Goal: Communication & Community: Answer question/provide support

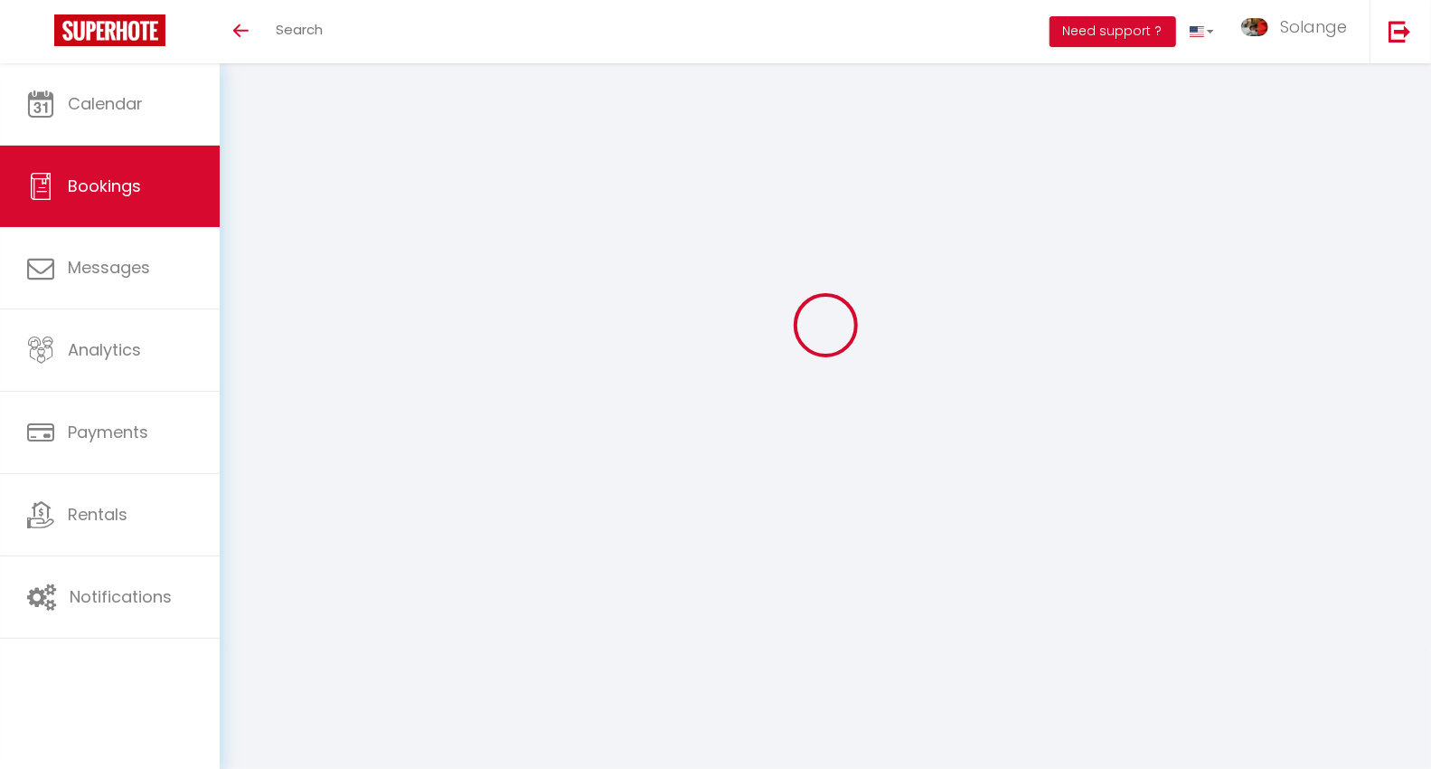
select select
checkbox input "false"
type textarea "** THIS RESERVATION HAS BEEN PRE-PAID ** BOOKING NOTE : Payment charge is EUR 4…"
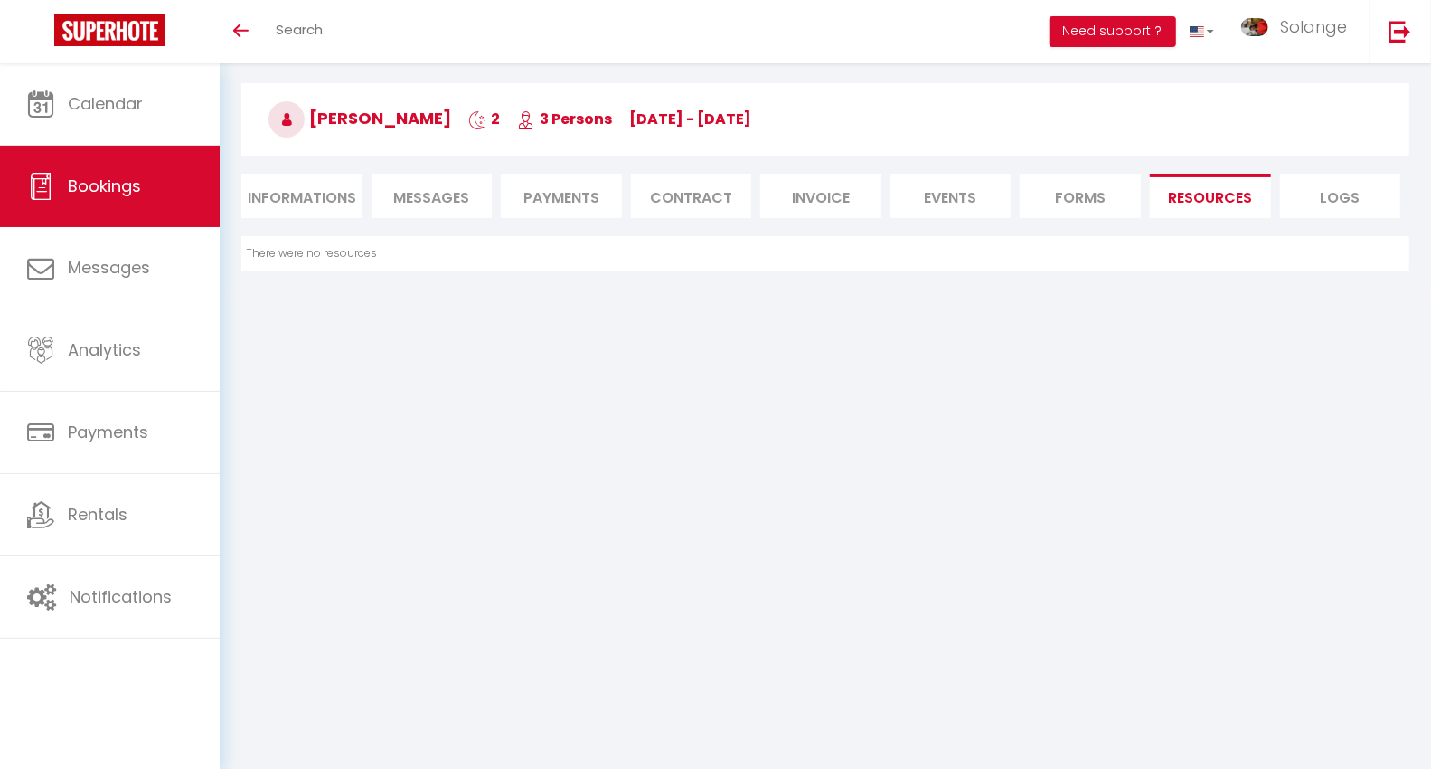
drag, startPoint x: 382, startPoint y: 259, endPoint x: 237, endPoint y: 250, distance: 145.8
click at [237, 250] on div "There were no resources" at bounding box center [826, 253] width 1192 height 35
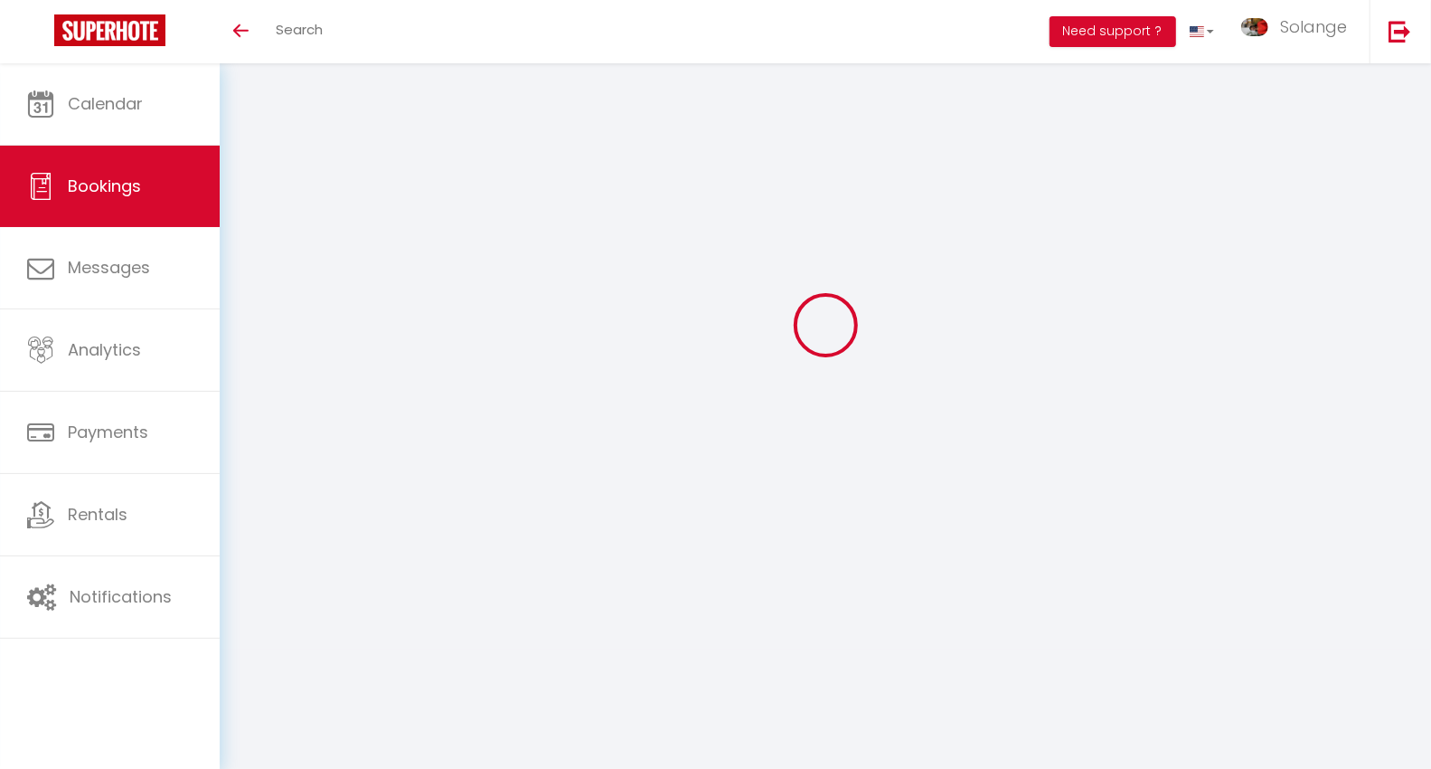
select select
checkbox input "false"
select select
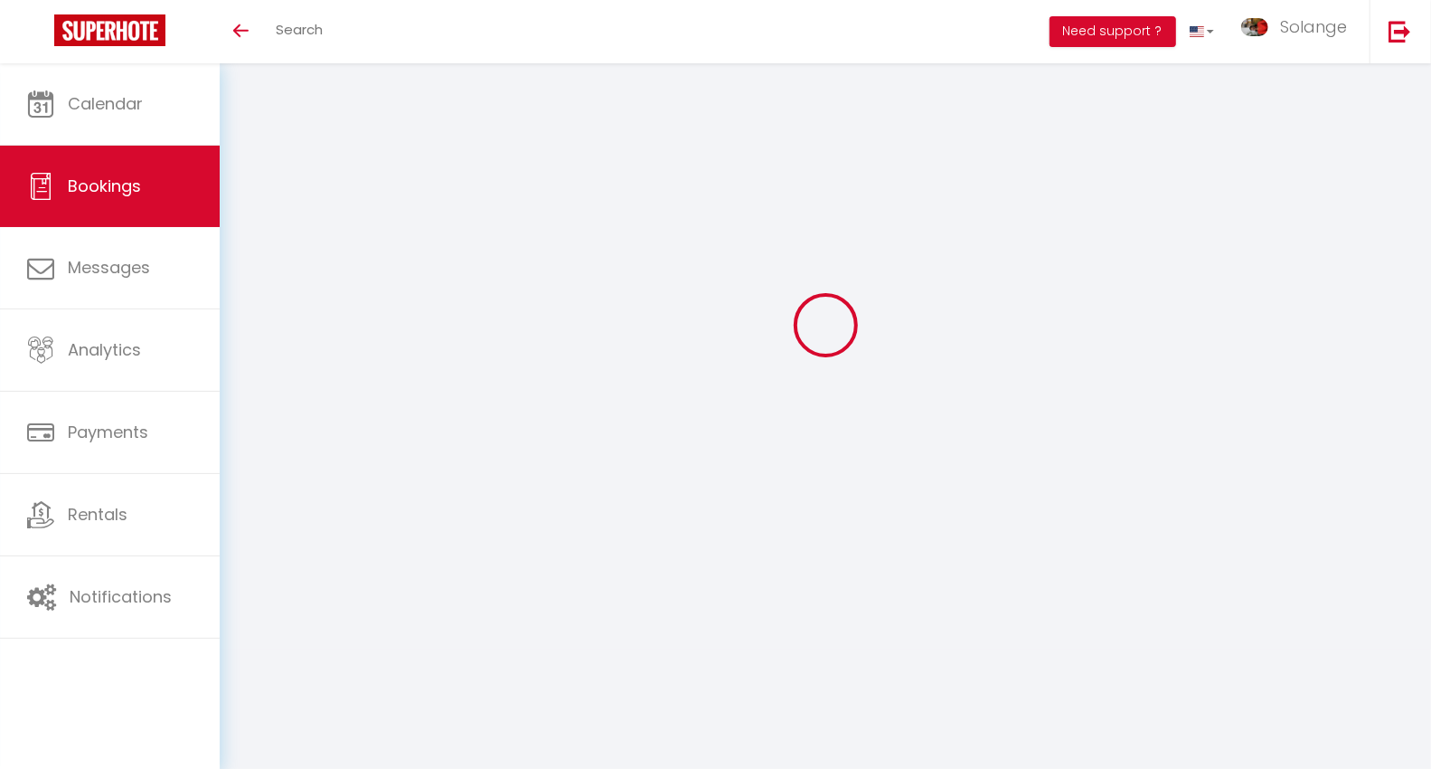
checkbox input "false"
type textarea "** THIS RESERVATION HAS BEEN PRE-PAID ** BOOKING NOTE : Payment charge is EUR 4…"
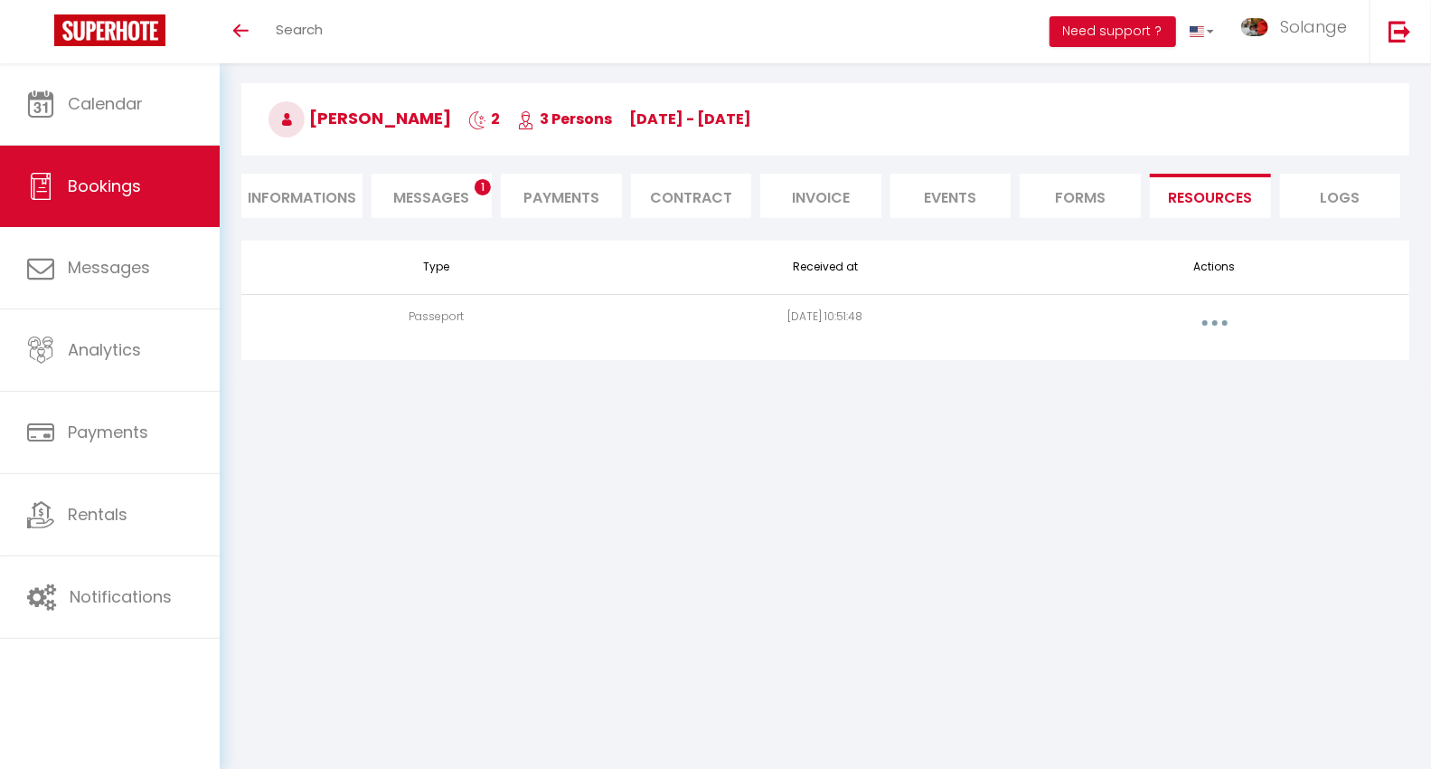
click at [417, 194] on span "Messages" at bounding box center [431, 197] width 76 height 21
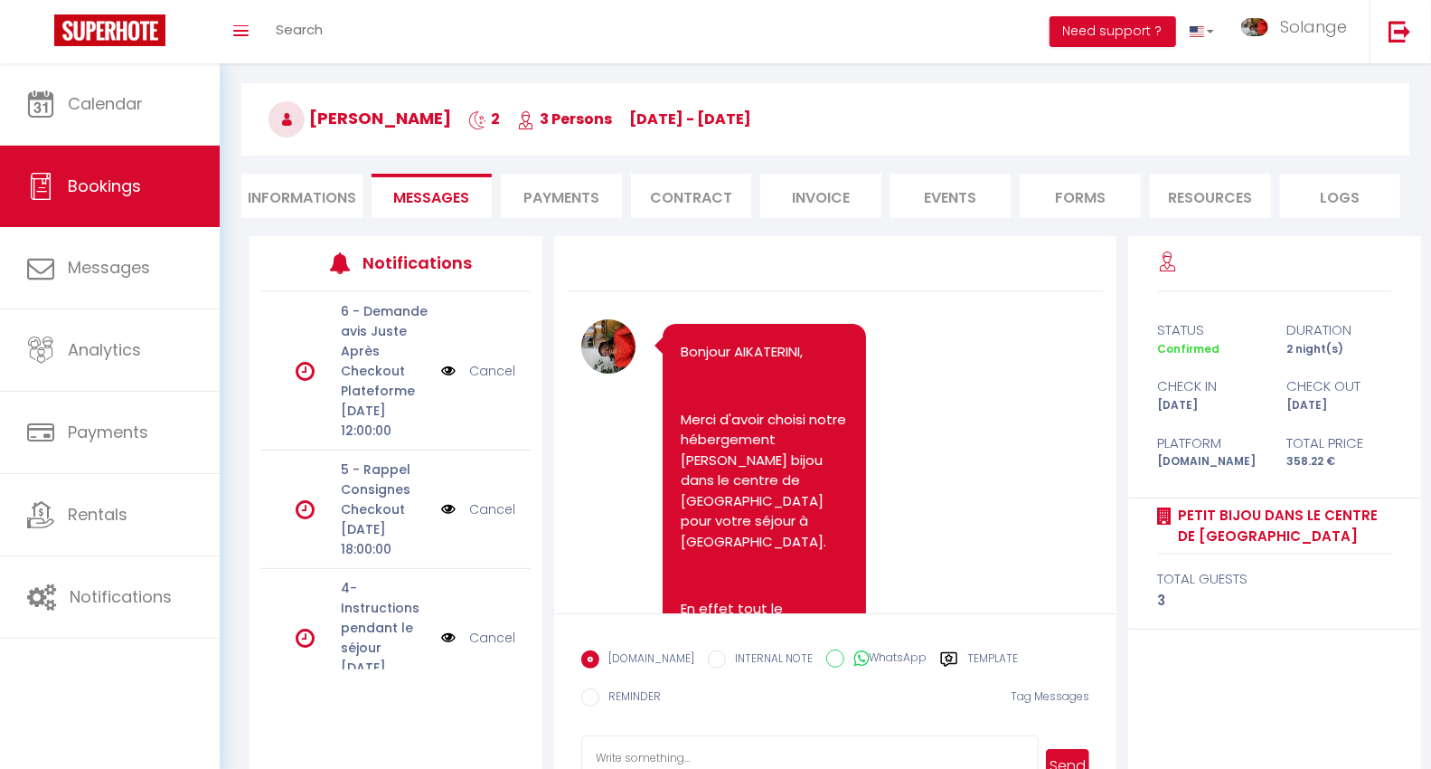
click at [984, 654] on label "Template" at bounding box center [993, 661] width 51 height 23
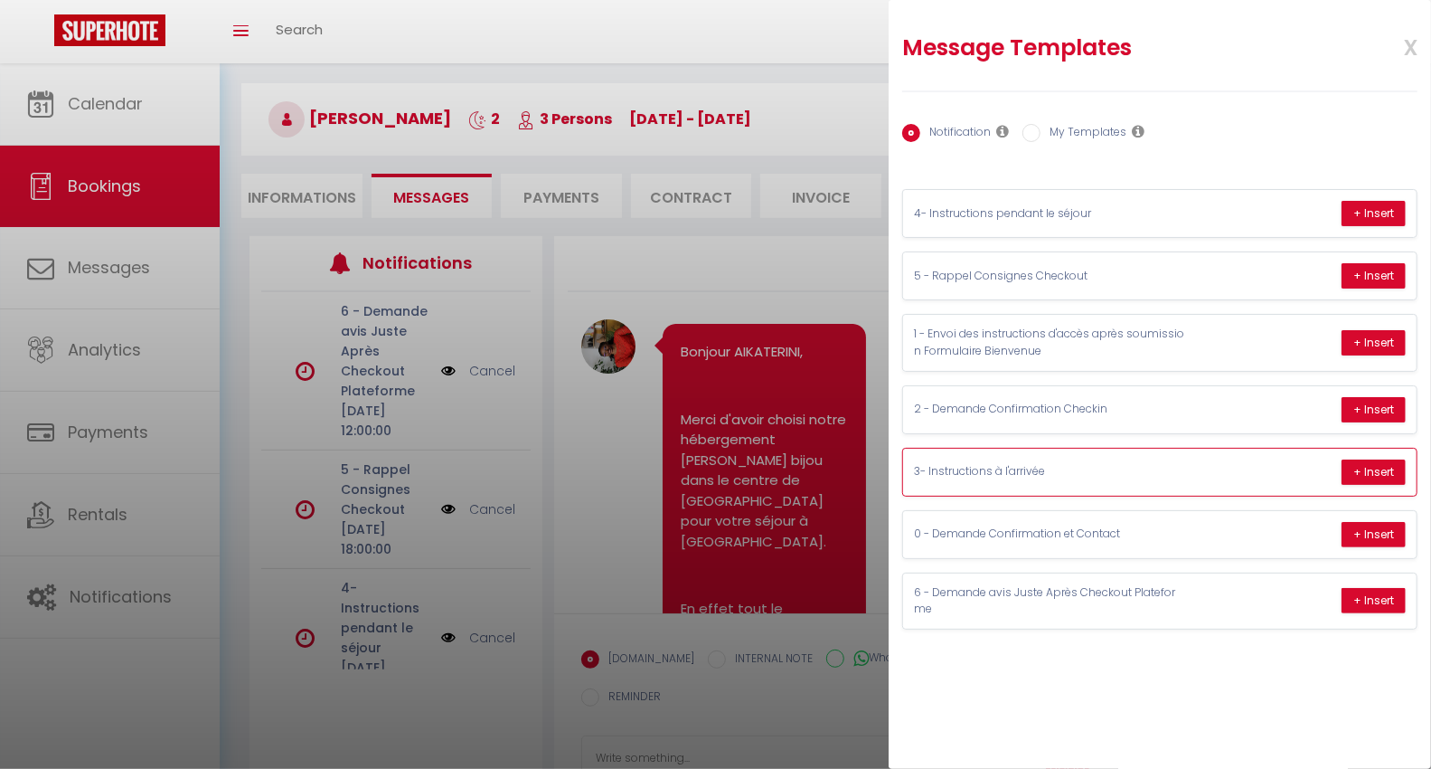
click at [1018, 463] on p "3- Instructions à l'arrivée" at bounding box center [1049, 471] width 271 height 17
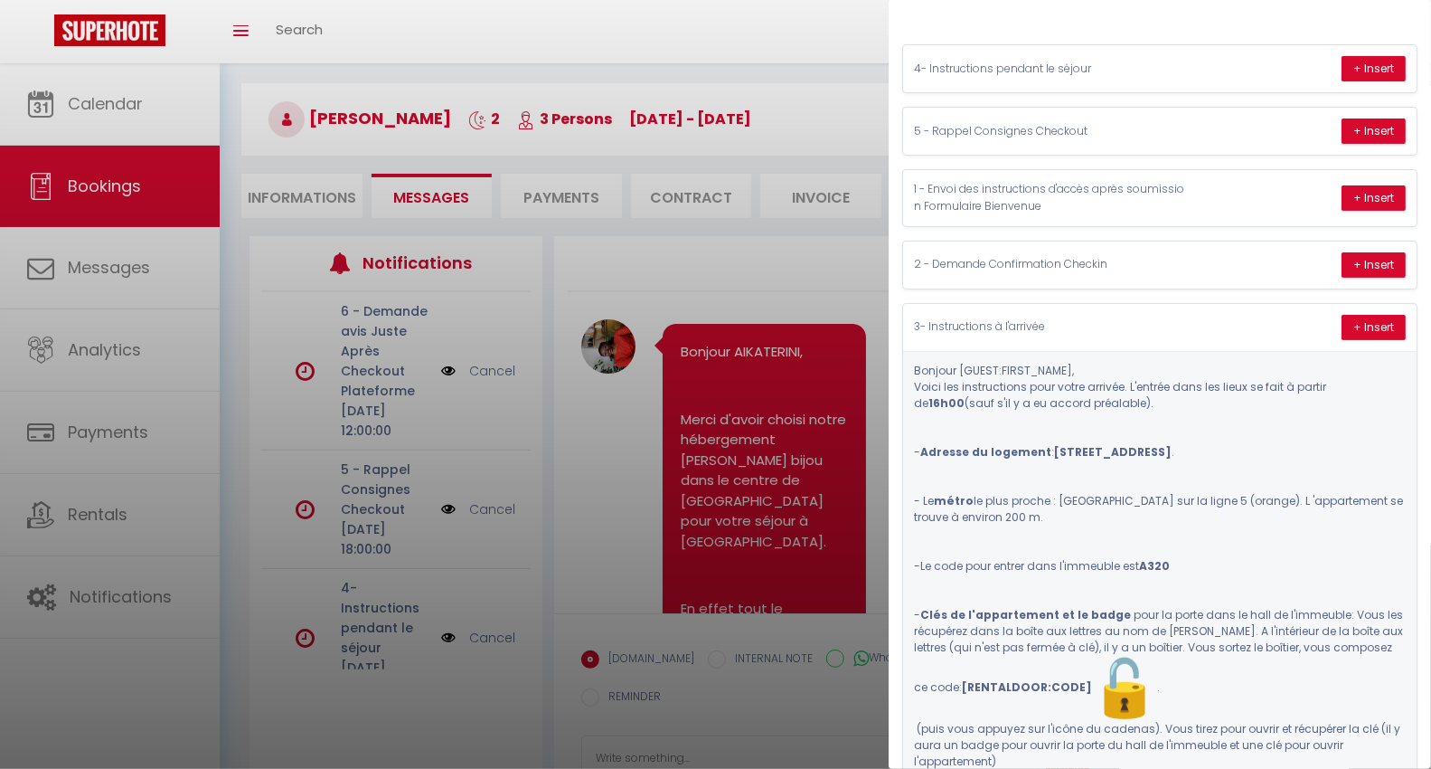
scroll to position [143, 0]
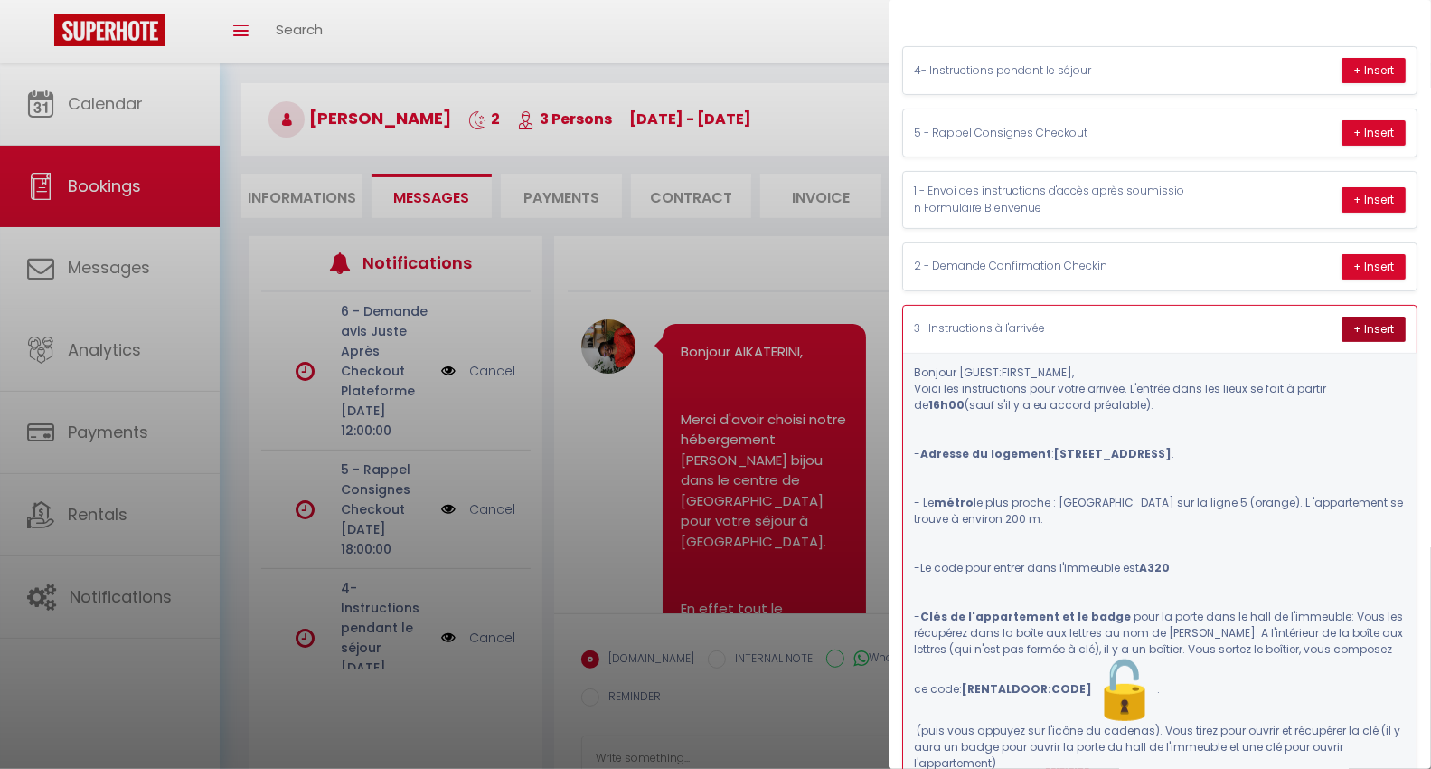
click at [1352, 316] on button "+ Insert" at bounding box center [1374, 328] width 64 height 25
type textarea "Bonjour AIKATERINI, Voici les instructions pour votre arrivée. L'entrée dans le…"
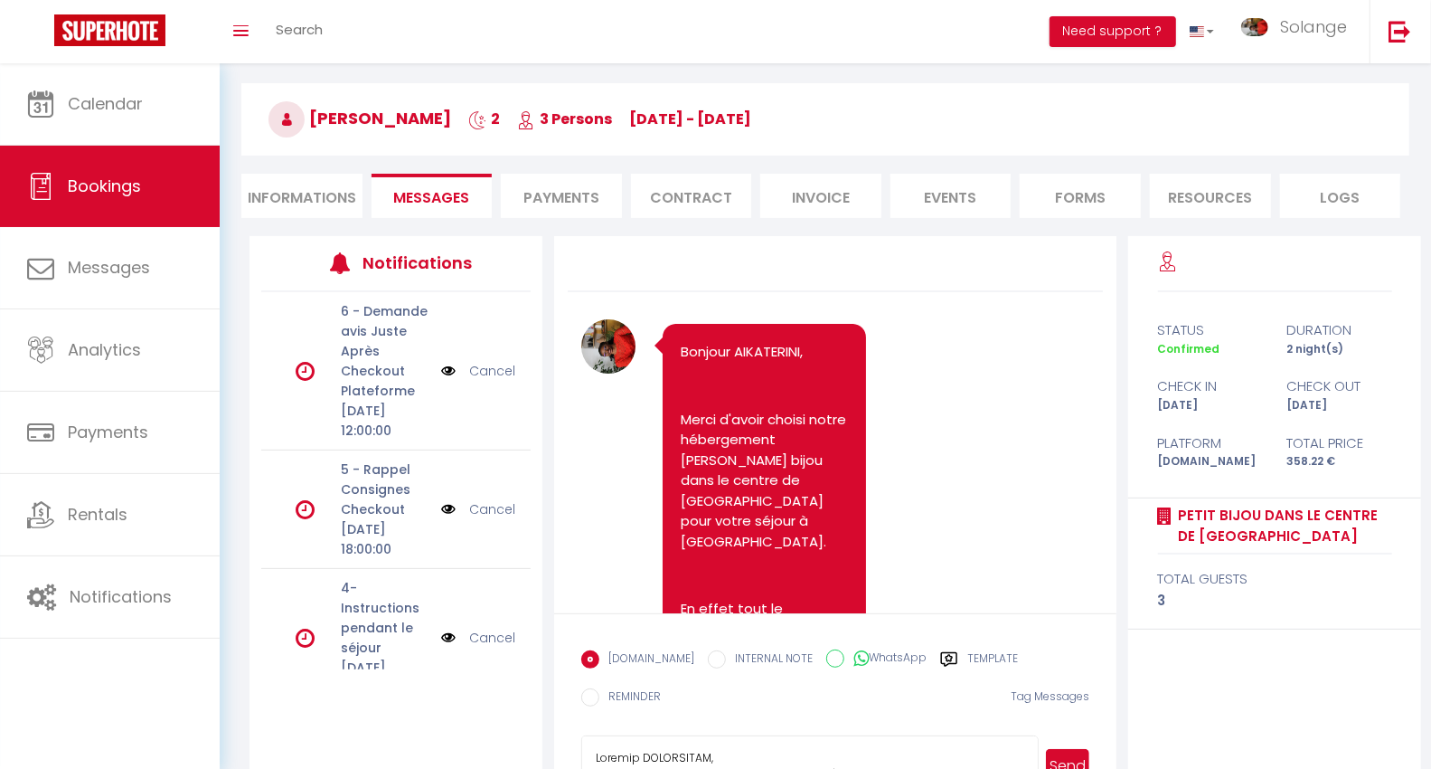
scroll to position [126, 0]
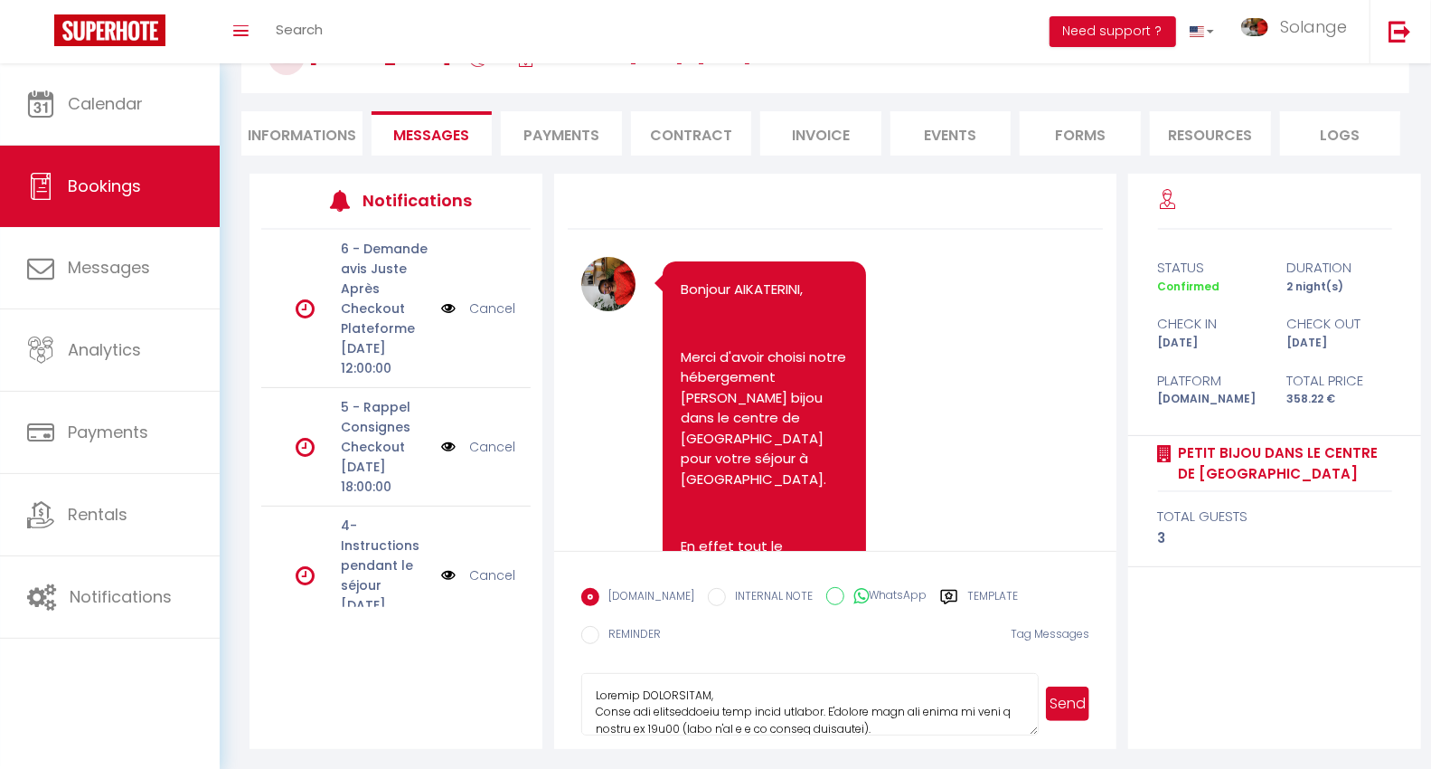
click at [1062, 699] on button "Send" at bounding box center [1067, 703] width 43 height 34
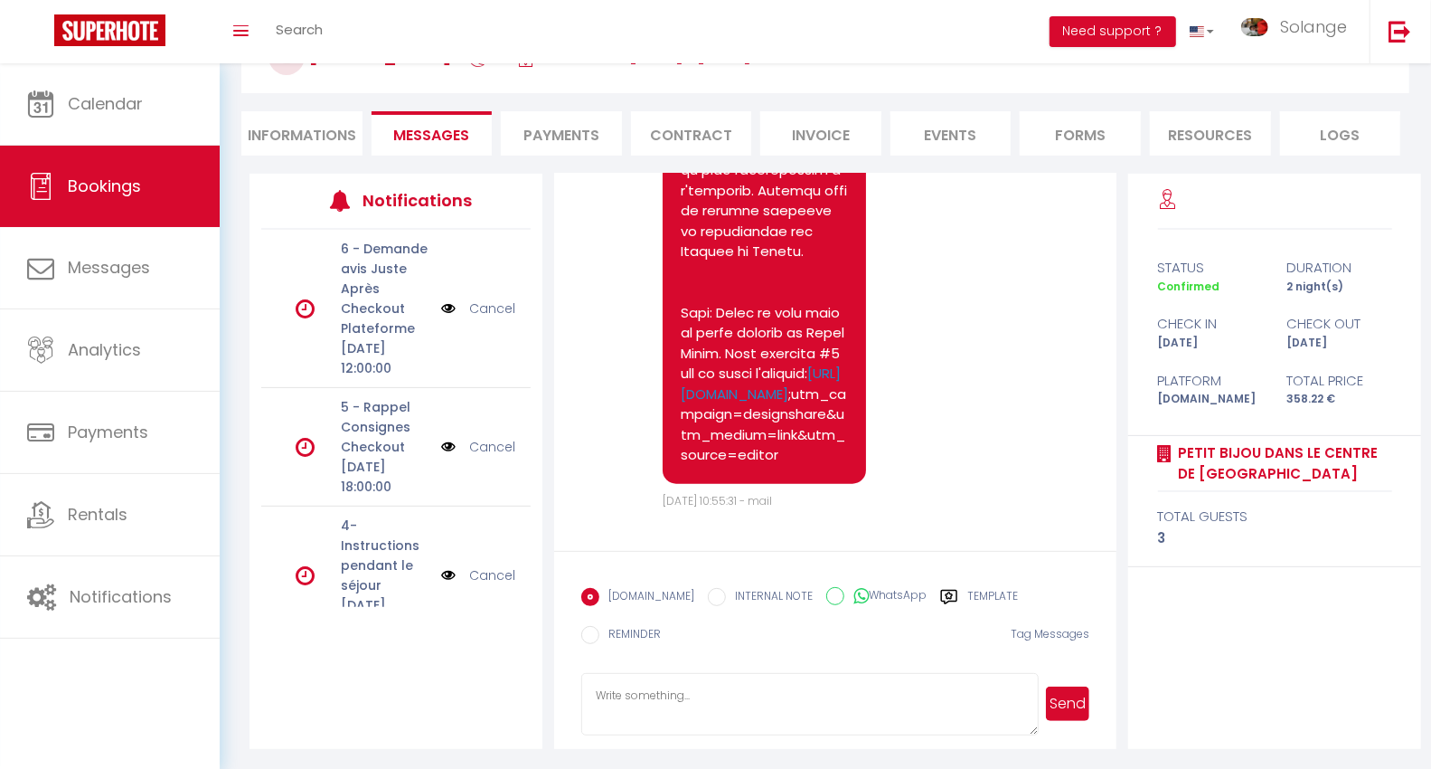
scroll to position [5858, 0]
